Goal: Information Seeking & Learning: Compare options

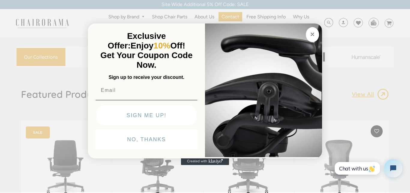
click at [313, 35] on circle "Close dialog" at bounding box center [312, 34] width 7 height 7
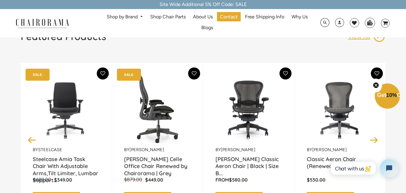
scroll to position [60, 0]
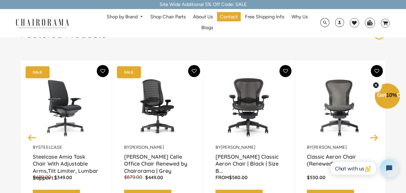
click at [76, 147] on p "by Steelcase" at bounding box center [66, 147] width 67 height 6
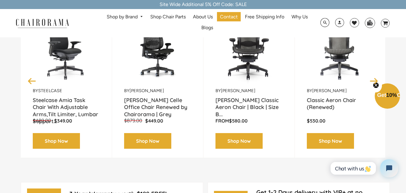
scroll to position [120, 0]
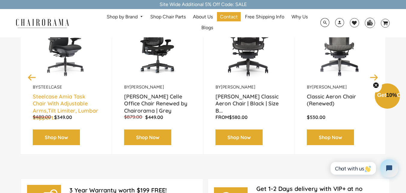
click at [87, 107] on link "Steelcase Amia Task Chair With Adjustable Arms,Tilt Limiter, Lumbar Support..." at bounding box center [66, 100] width 67 height 15
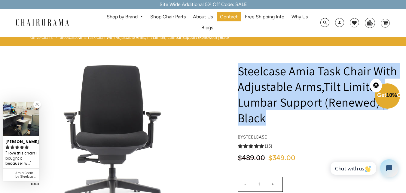
click at [272, 119] on h1 "Steelcase Amia Task Chair With Adjustable Arms,Tilt Limiter, Lumbar Support (Re…" at bounding box center [318, 94] width 161 height 62
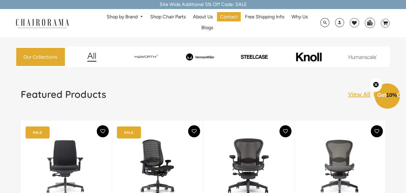
click at [355, 165] on img at bounding box center [340, 166] width 67 height 75
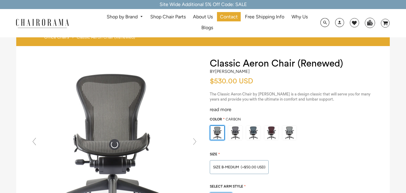
click at [256, 61] on h1 "Classic Aeron Chair (Renewed)" at bounding box center [294, 63] width 168 height 11
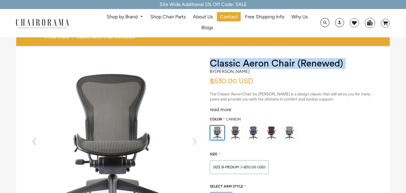
click at [256, 61] on h1 "Classic Aeron Chair (Renewed)" at bounding box center [294, 63] width 168 height 11
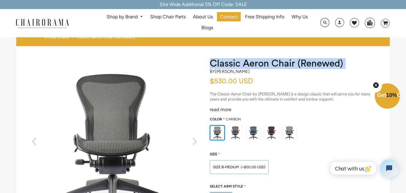
copy div "Classic Aeron Chair (Renewed)"
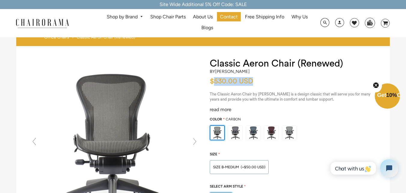
drag, startPoint x: 214, startPoint y: 80, endPoint x: 255, endPoint y: 82, distance: 41.5
click at [255, 82] on span "$530.00 USD" at bounding box center [233, 80] width 46 height 7
copy span "530.00 USD"
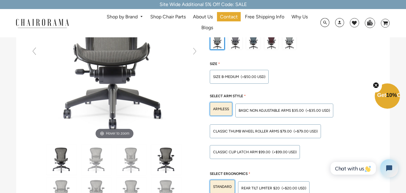
scroll to position [30, 0]
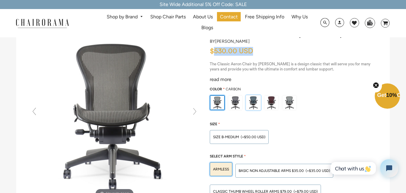
click at [254, 99] on img at bounding box center [253, 102] width 14 height 14
click at [0, 0] on input "radio" at bounding box center [0, 0] width 0 height 0
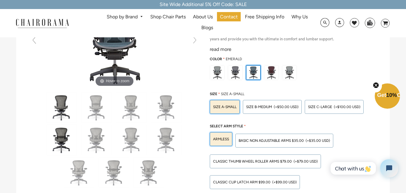
scroll to position [0, 0]
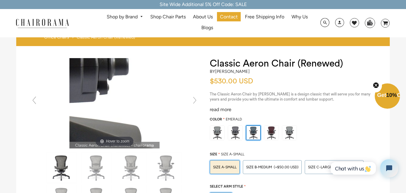
click at [124, 118] on img at bounding box center [114, 103] width 90 height 90
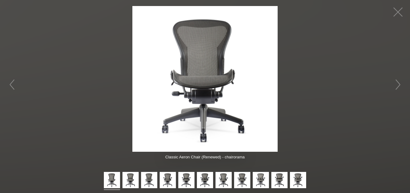
click at [238, 109] on img at bounding box center [204, 78] width 145 height 145
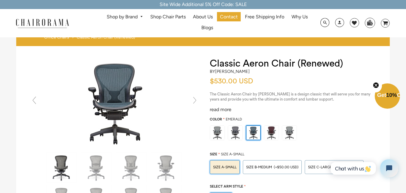
click at [222, 82] on span "$530.00 USD" at bounding box center [231, 80] width 43 height 7
copy span "530.00"
click at [133, 15] on link "Shop by Brand" at bounding box center [125, 16] width 42 height 9
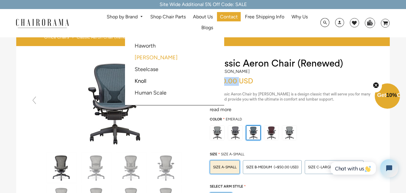
click at [144, 58] on link "[PERSON_NAME]" at bounding box center [156, 57] width 43 height 7
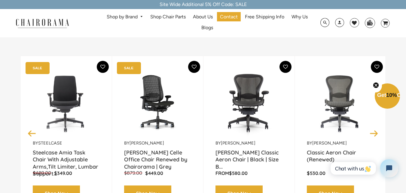
scroll to position [60, 0]
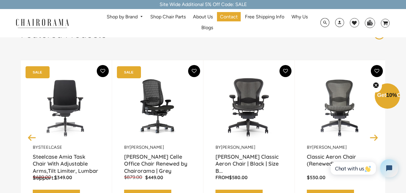
click at [332, 136] on img at bounding box center [340, 106] width 67 height 75
